Goal: Check status: Check status

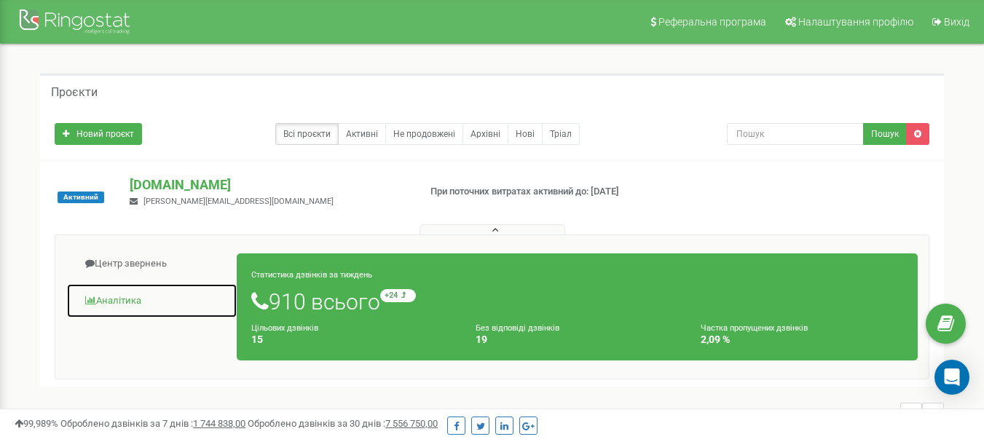
click at [129, 303] on link "Аналiтика" at bounding box center [151, 301] width 171 height 36
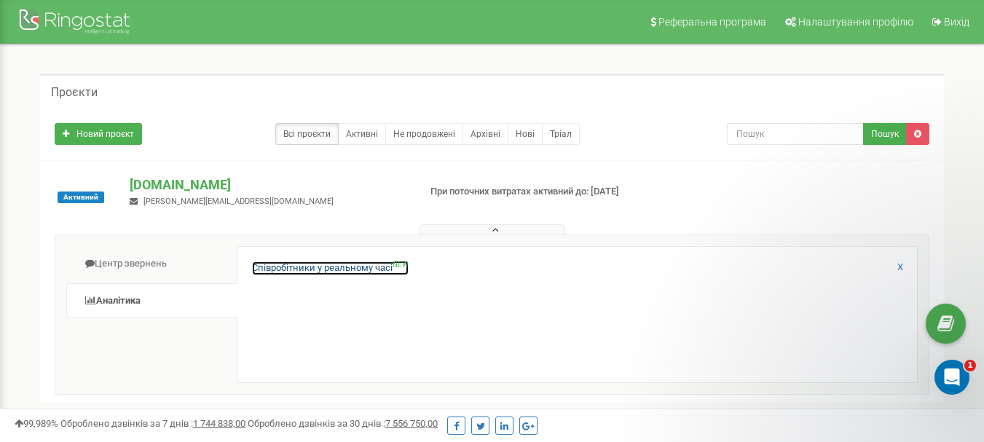
click at [373, 270] on link "Співробітники у реальному часі NEW" at bounding box center [330, 269] width 157 height 14
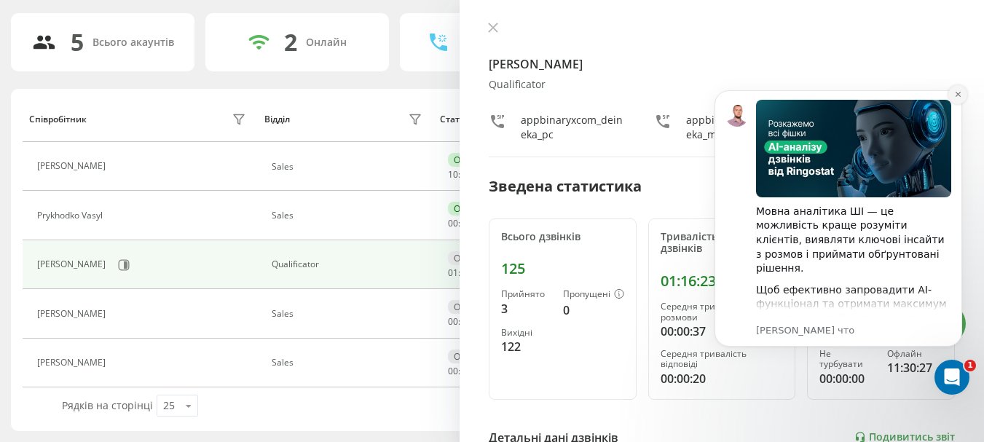
click at [956, 98] on icon "Dismiss notification" at bounding box center [958, 94] width 8 height 8
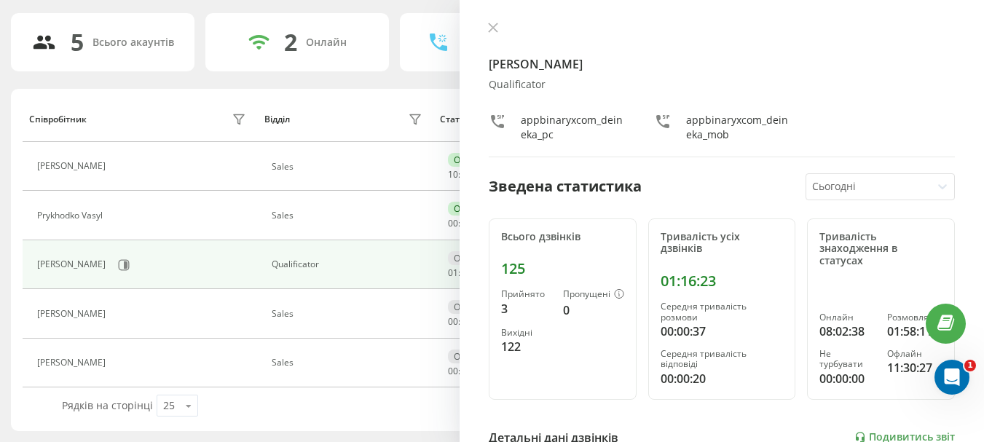
click at [494, 20] on div "[PERSON_NAME] Qualificator appbinaryxcom_deineka_pc appbinaryxcom_deineka_mob З…" at bounding box center [722, 221] width 525 height 442
click at [491, 28] on icon at bounding box center [493, 28] width 10 height 10
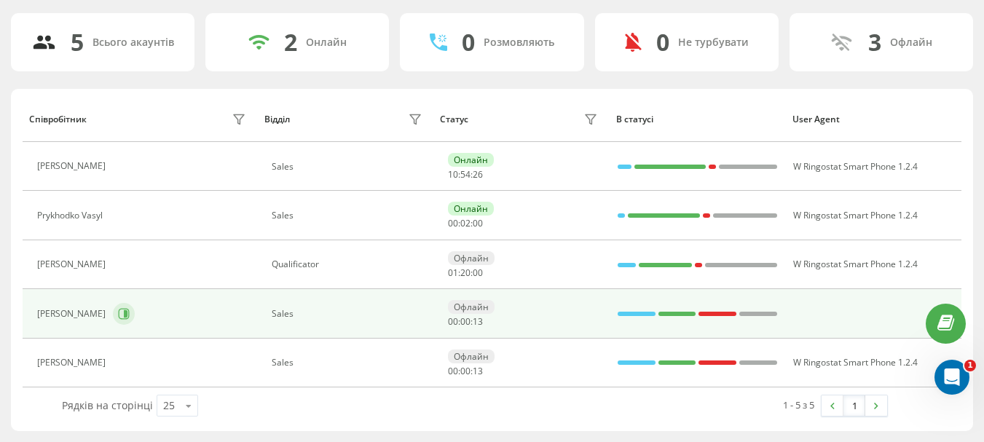
drag, startPoint x: 119, startPoint y: 325, endPoint x: 122, endPoint y: 315, distance: 10.6
click at [122, 315] on div "[PERSON_NAME]" at bounding box center [143, 314] width 212 height 25
click at [122, 315] on icon at bounding box center [124, 314] width 12 height 12
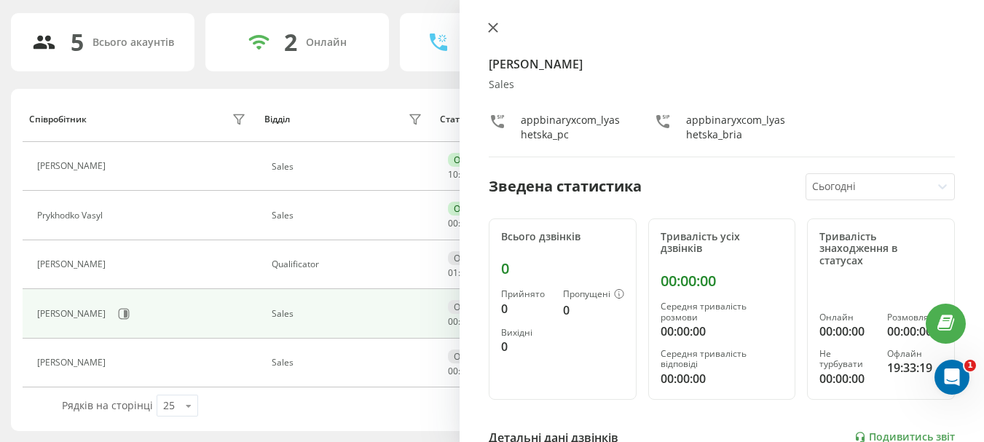
click at [490, 28] on icon at bounding box center [493, 28] width 10 height 10
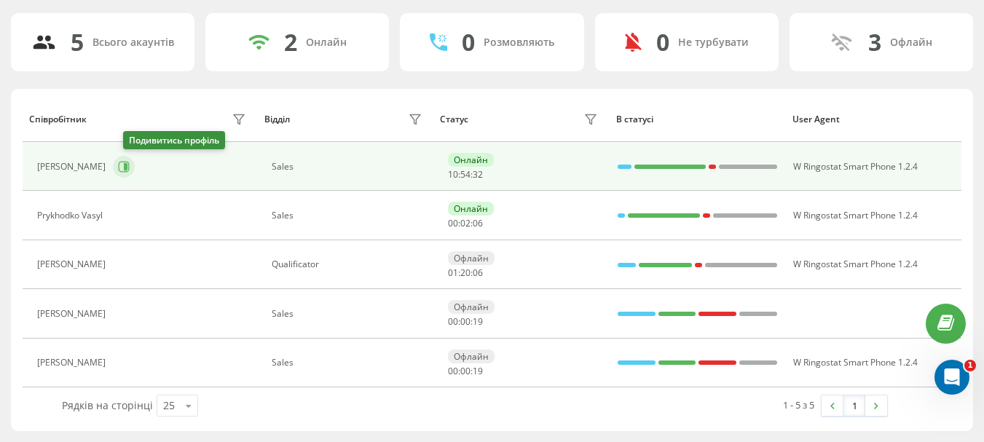
click at [128, 170] on icon at bounding box center [124, 167] width 12 height 12
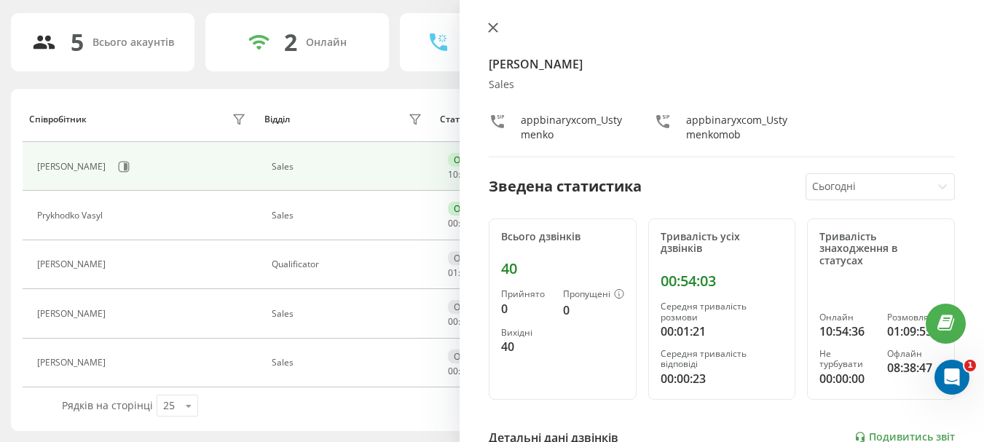
click at [491, 29] on icon at bounding box center [493, 27] width 9 height 9
